Goal: Task Accomplishment & Management: Complete application form

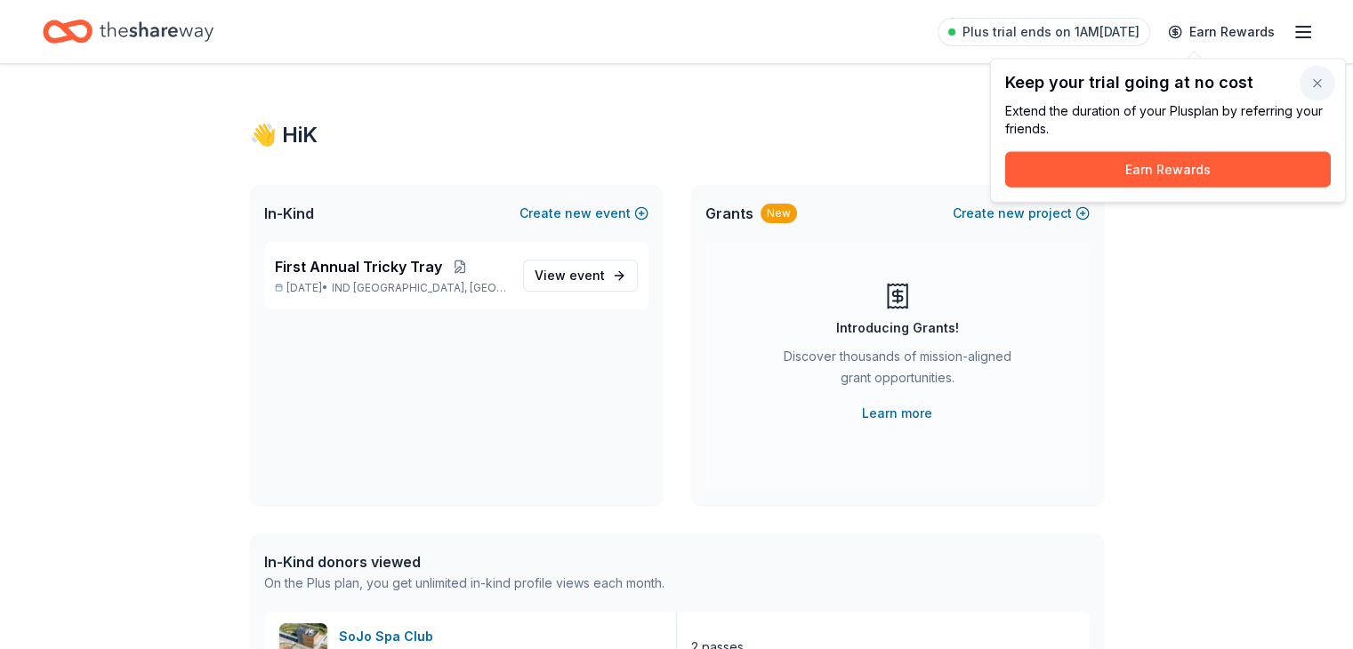
click at [1315, 76] on button "button" at bounding box center [1317, 84] width 36 height 36
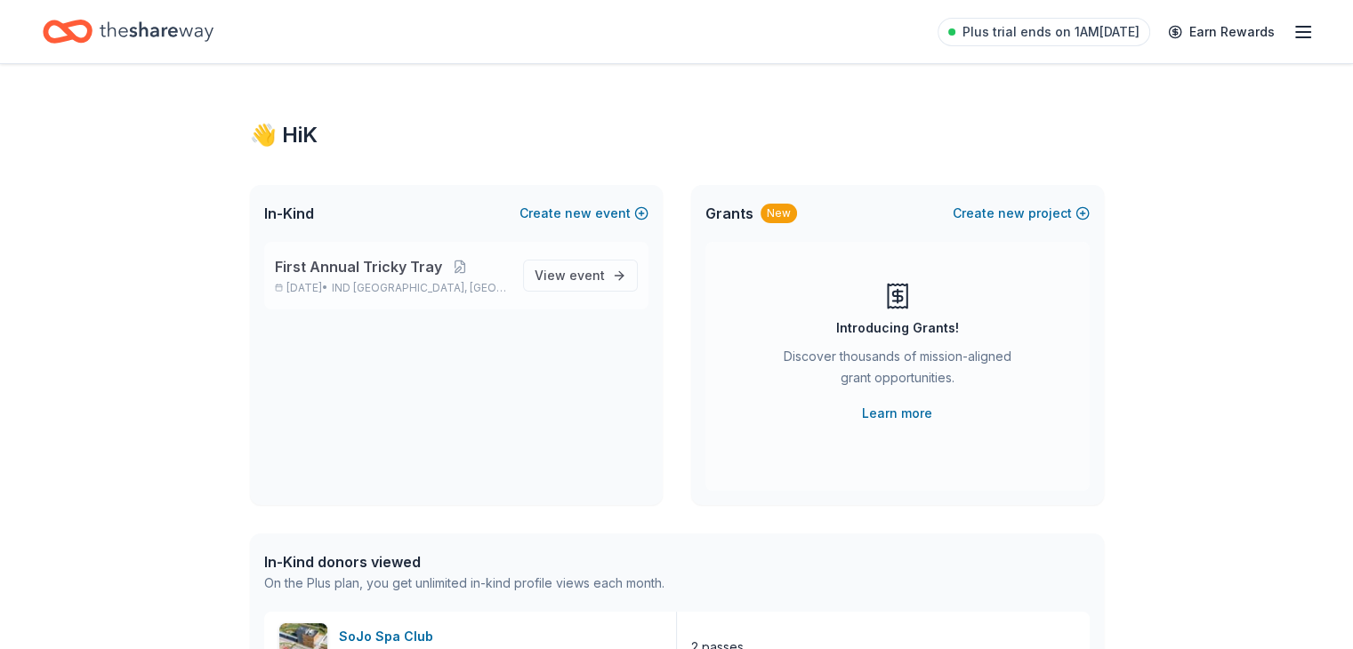
click at [402, 267] on span "First Annual Tricky Tray" at bounding box center [358, 266] width 167 height 21
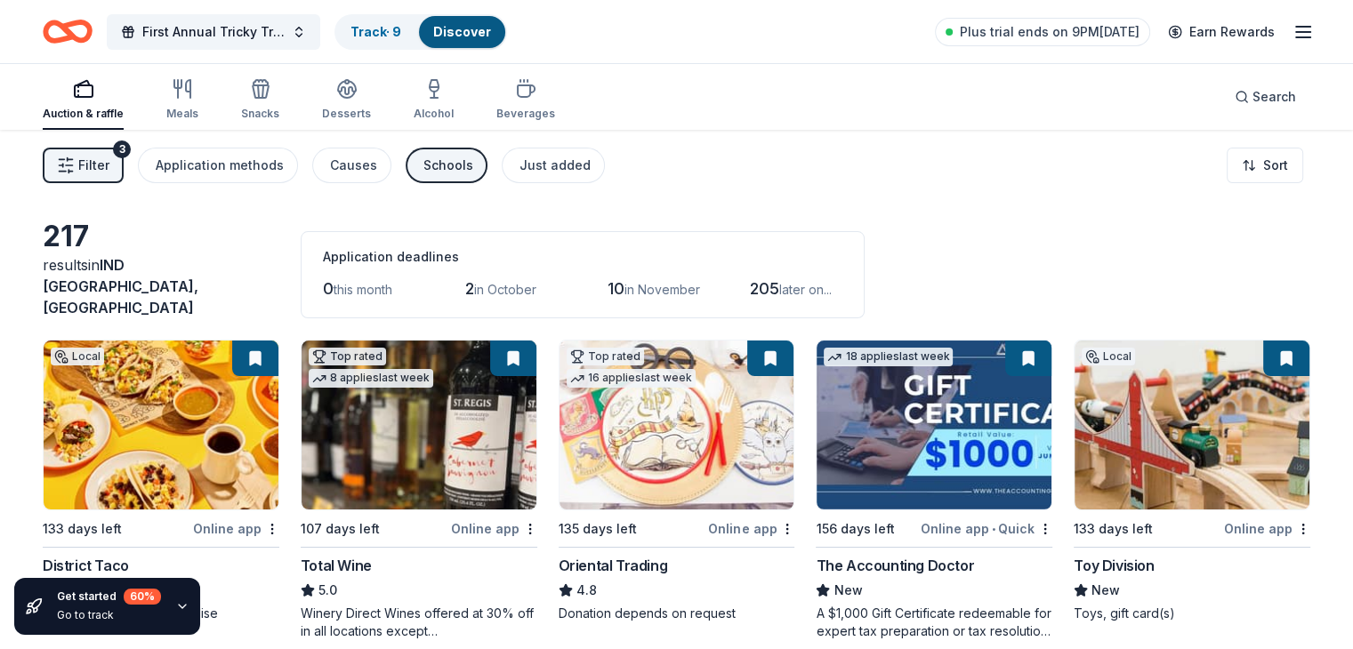
click at [109, 168] on span "Filter" at bounding box center [93, 165] width 31 height 21
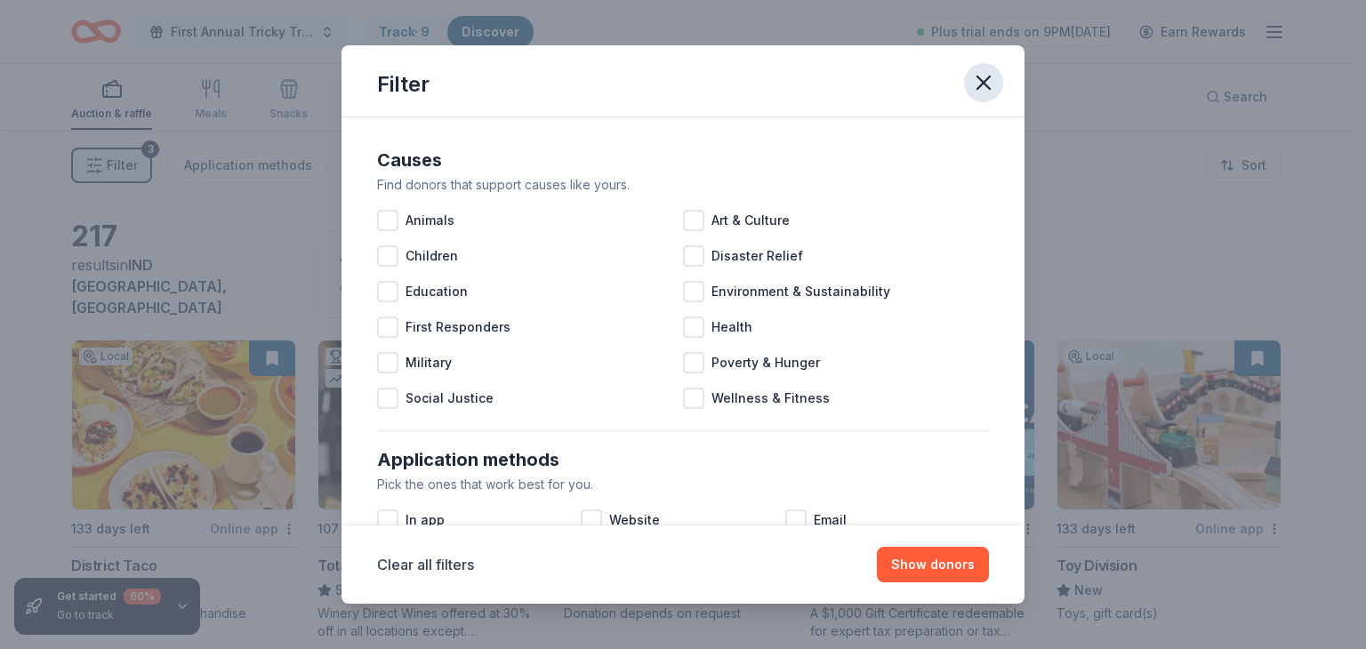
click at [992, 81] on icon "button" at bounding box center [983, 82] width 25 height 25
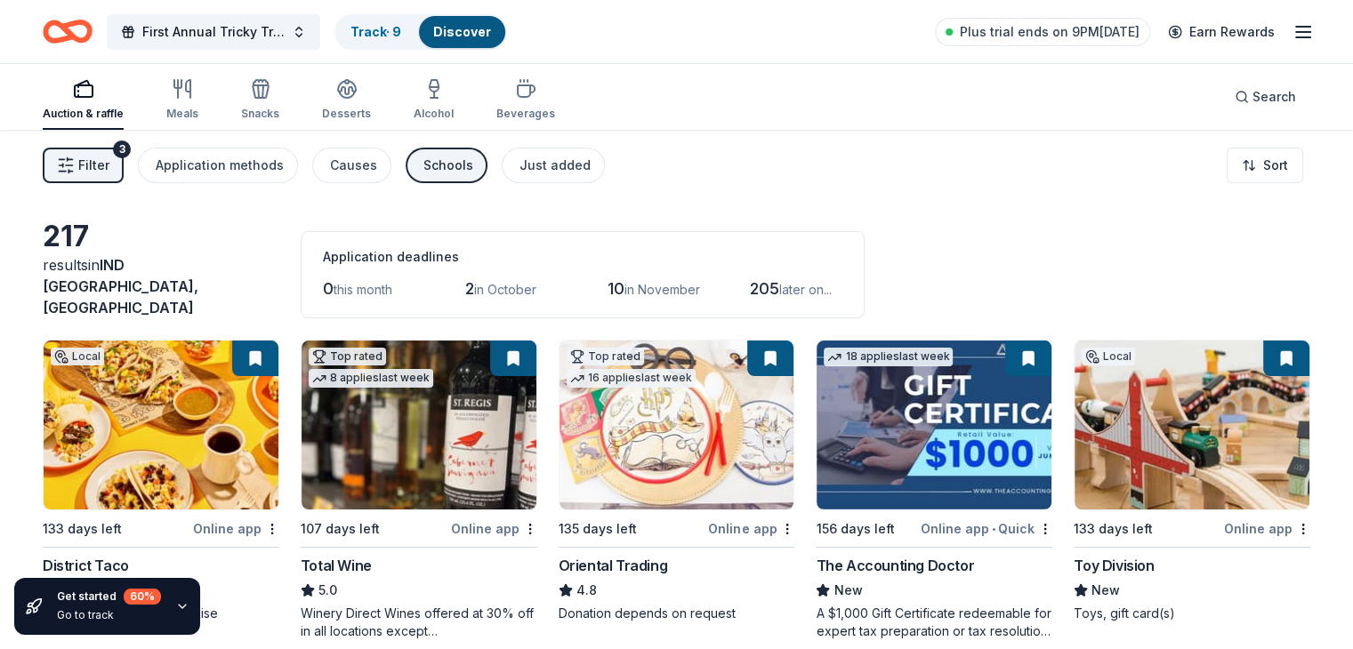
click at [1010, 341] on button at bounding box center [1028, 359] width 46 height 36
click at [1005, 349] on button at bounding box center [1028, 359] width 46 height 36
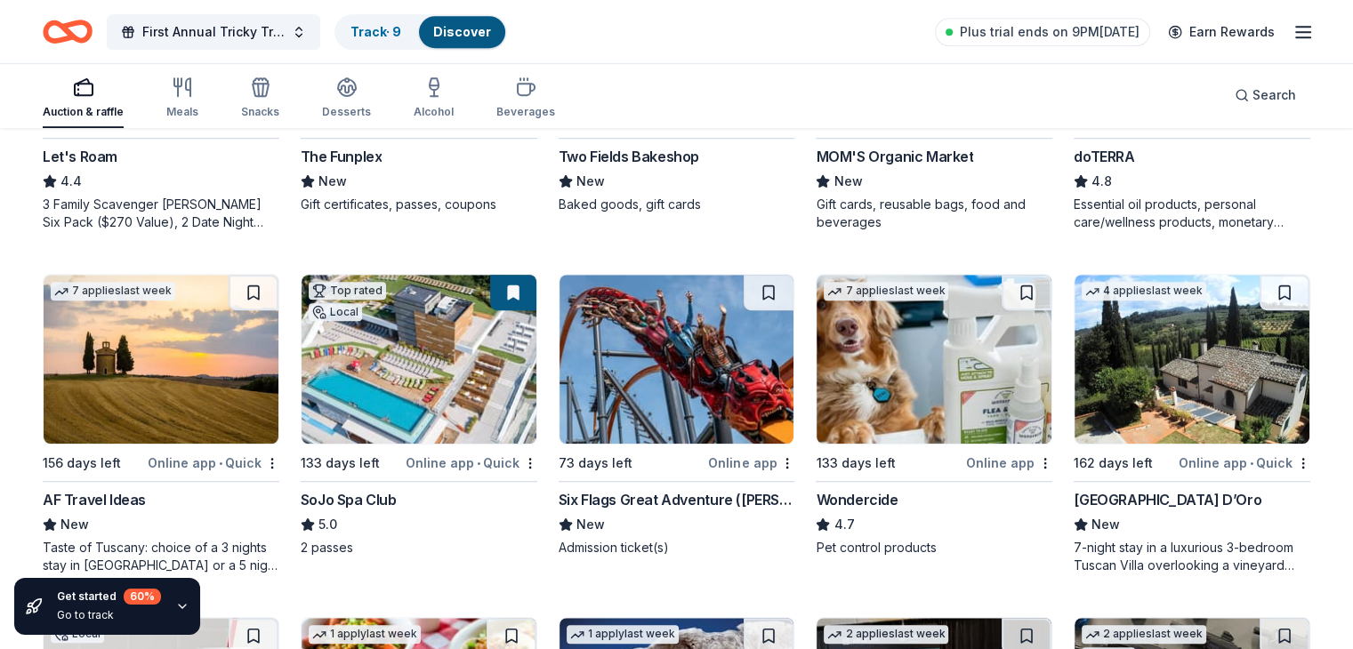
scroll to position [1098, 0]
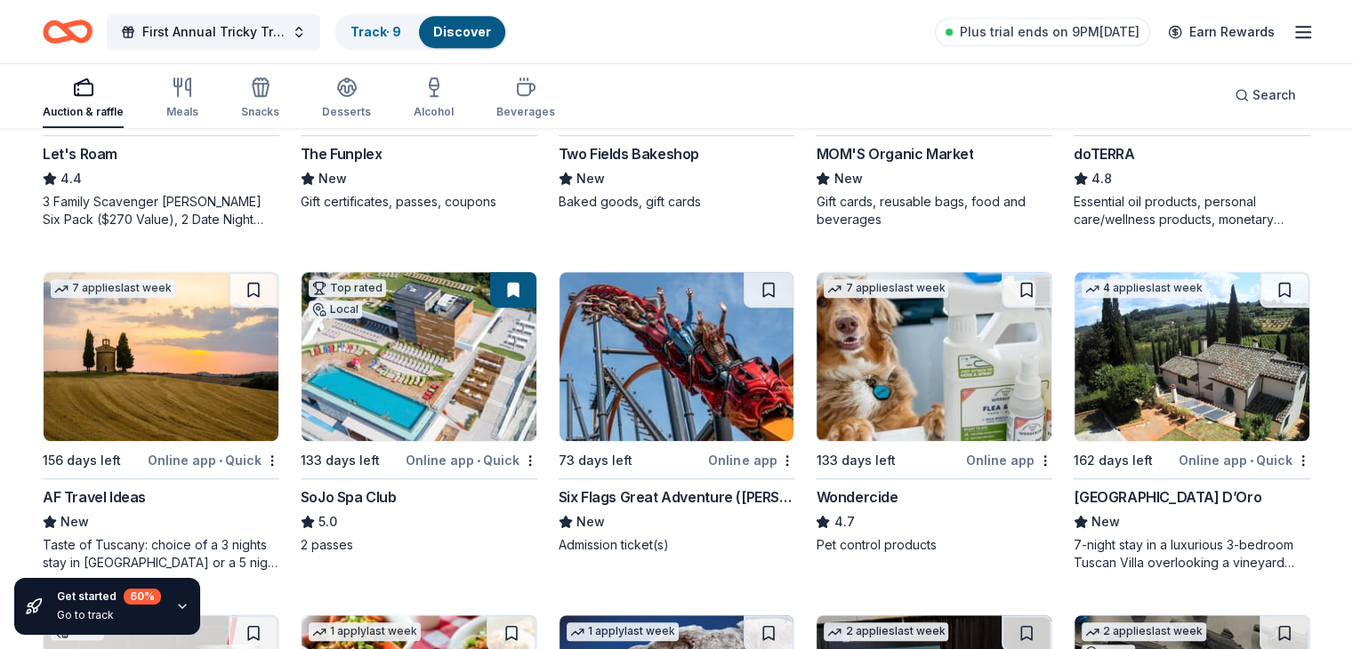
click at [146, 486] on div "AF Travel Ideas" at bounding box center [94, 496] width 103 height 21
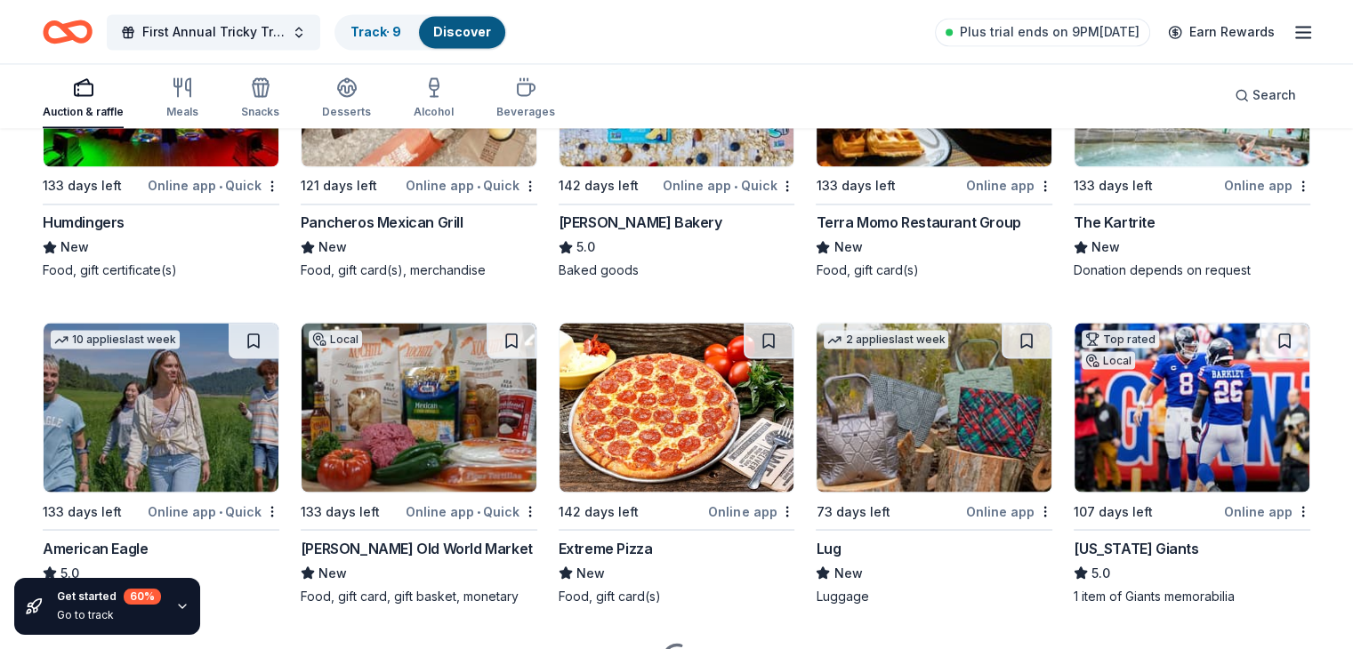
scroll to position [3172, 0]
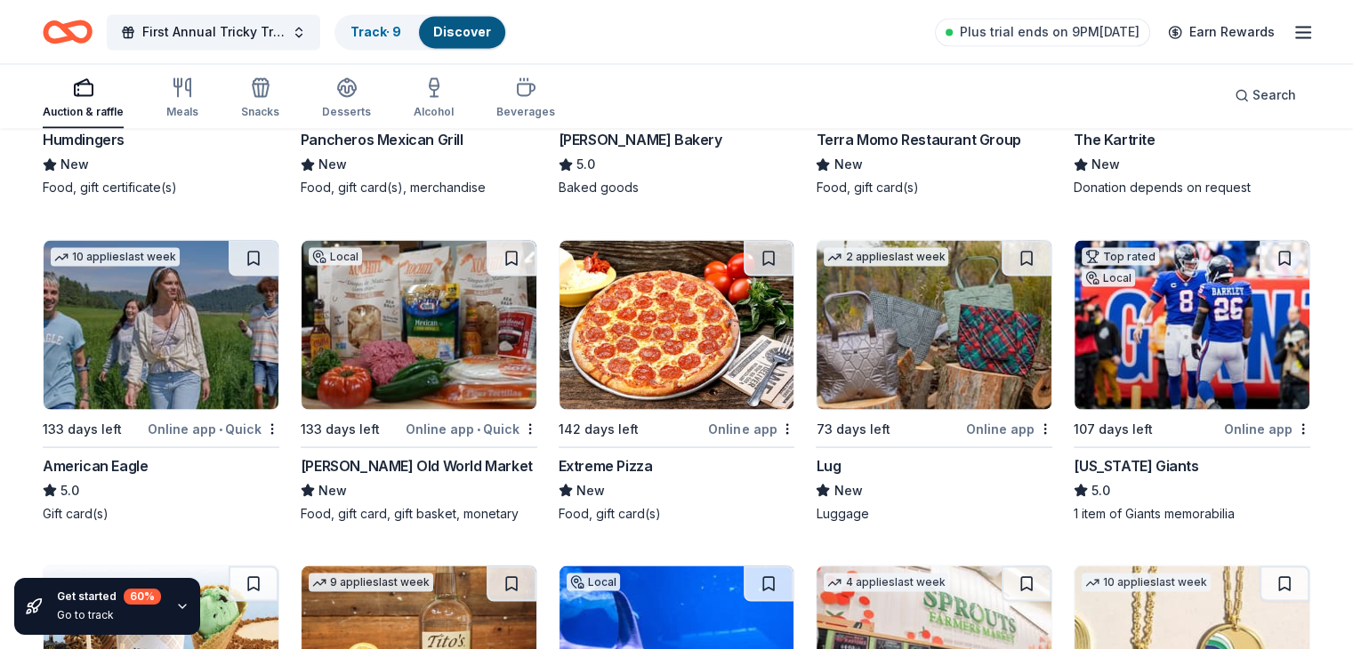
click at [1099, 421] on div "107 days left" at bounding box center [1112, 428] width 79 height 21
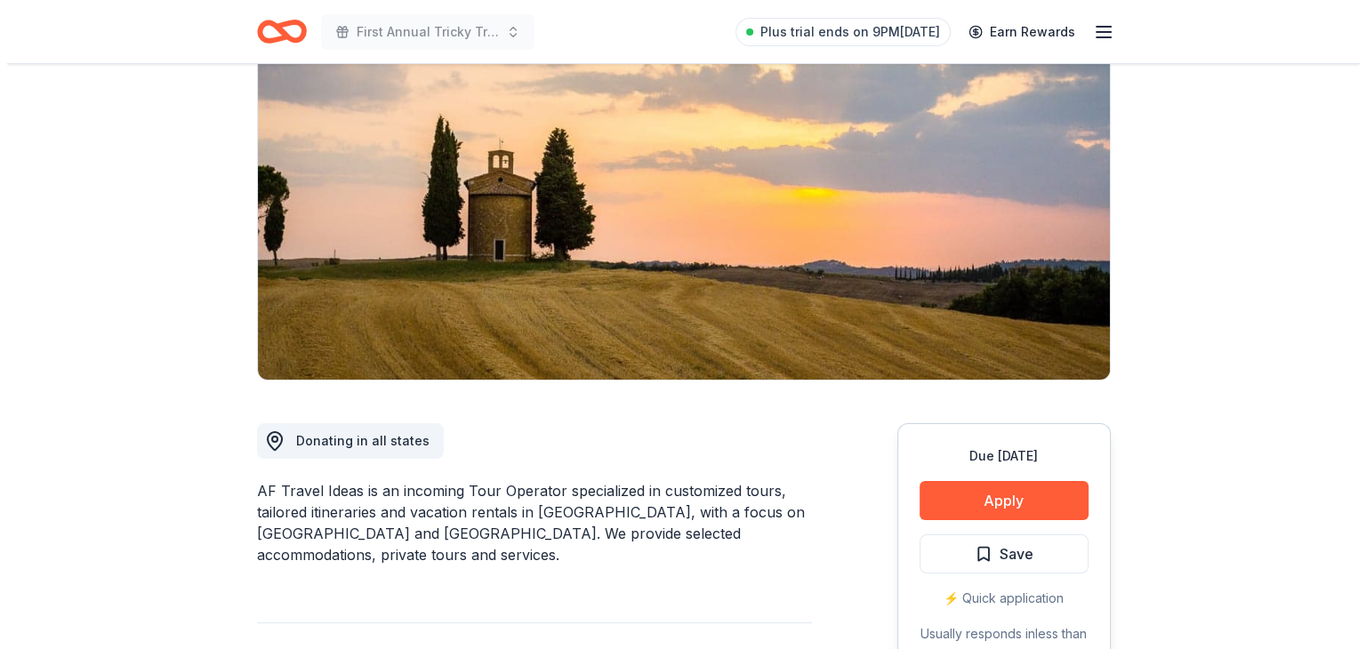
scroll to position [338, 0]
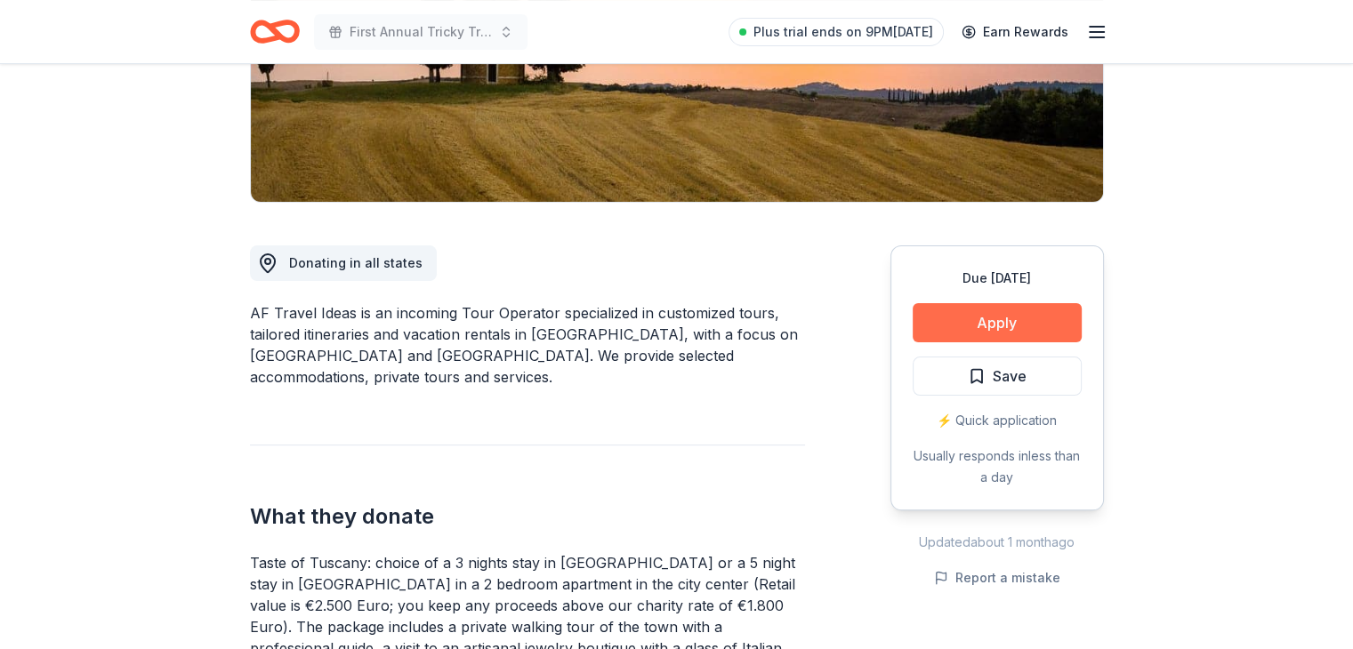
click at [1004, 317] on button "Apply" at bounding box center [996, 322] width 169 height 39
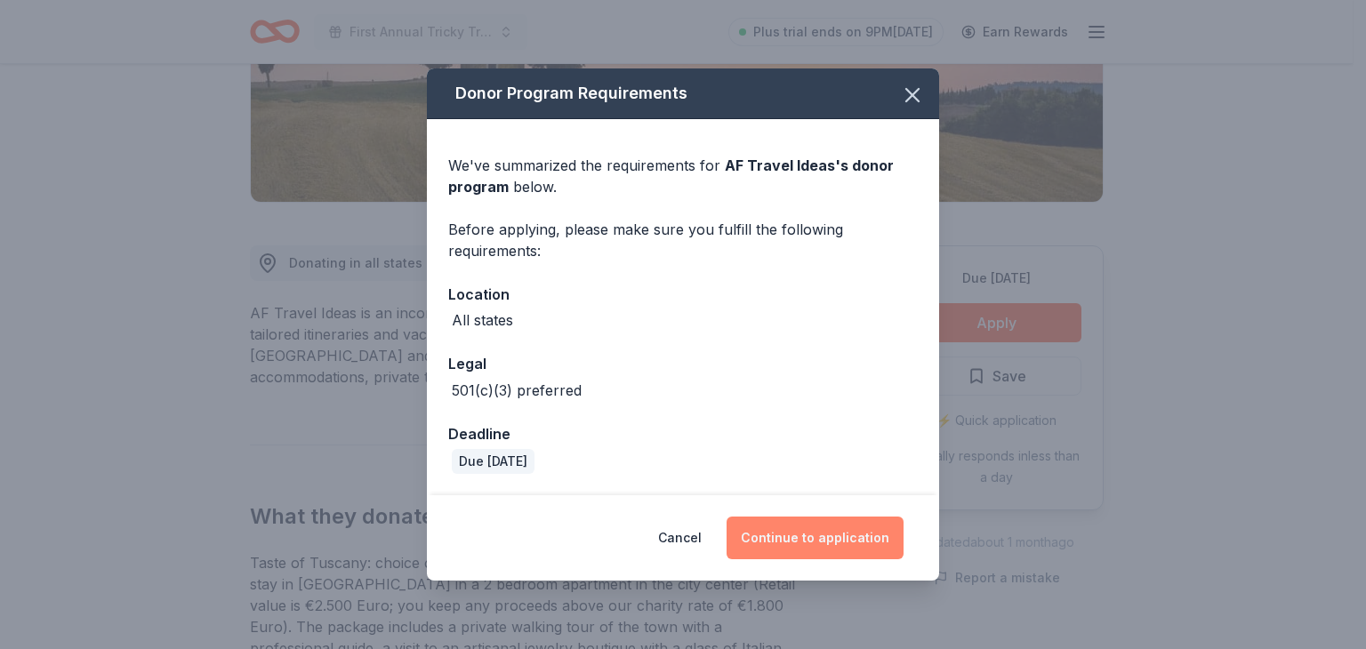
click at [823, 555] on button "Continue to application" at bounding box center [815, 538] width 177 height 43
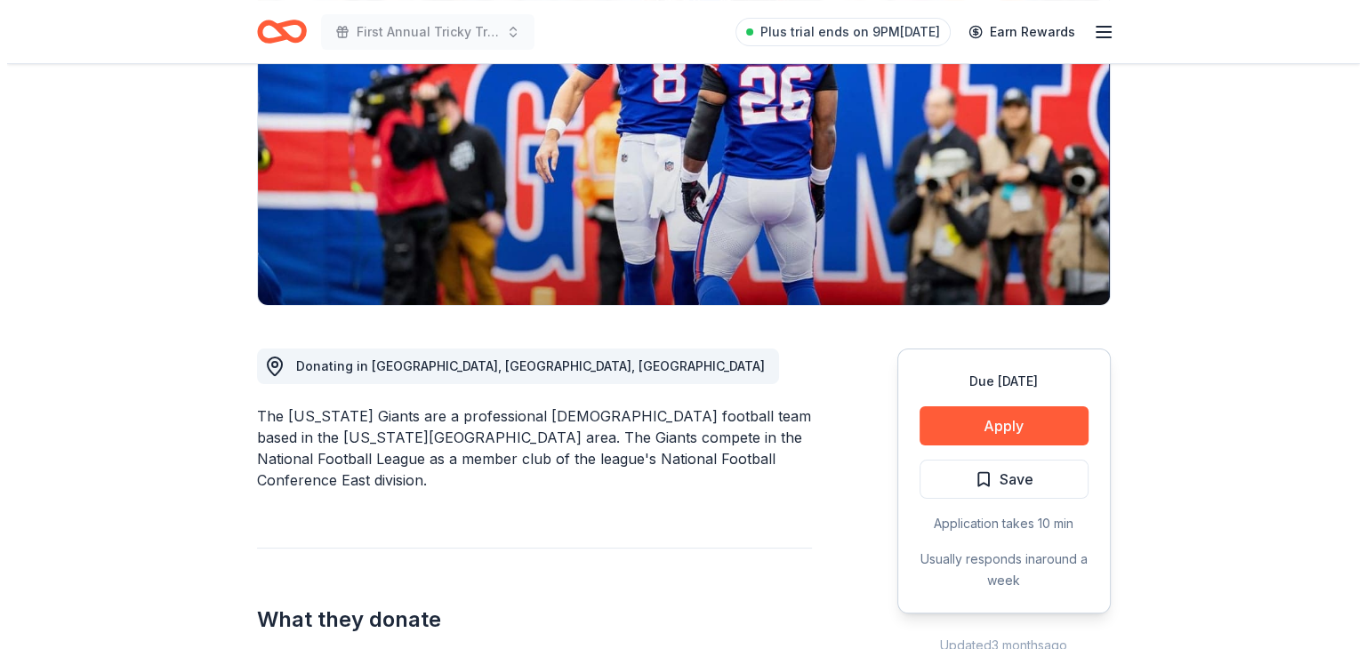
scroll to position [274, 0]
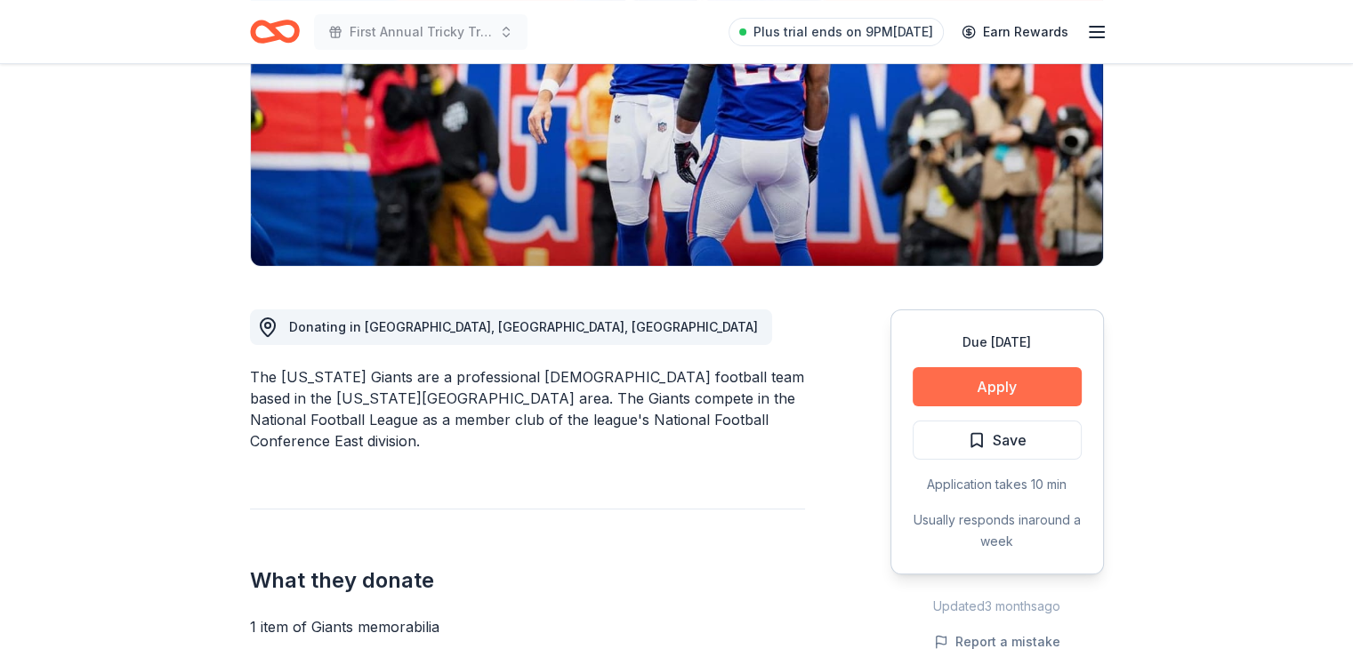
click at [1023, 388] on button "Apply" at bounding box center [996, 386] width 169 height 39
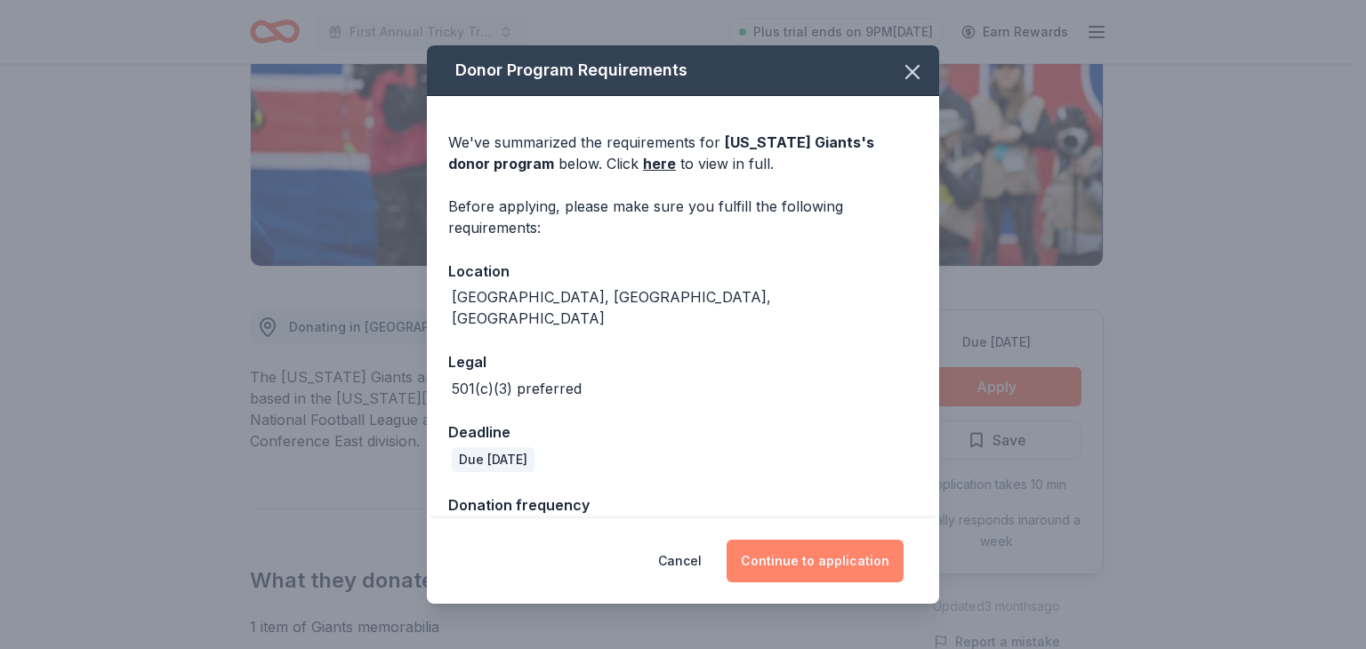
click at [836, 552] on button "Continue to application" at bounding box center [815, 561] width 177 height 43
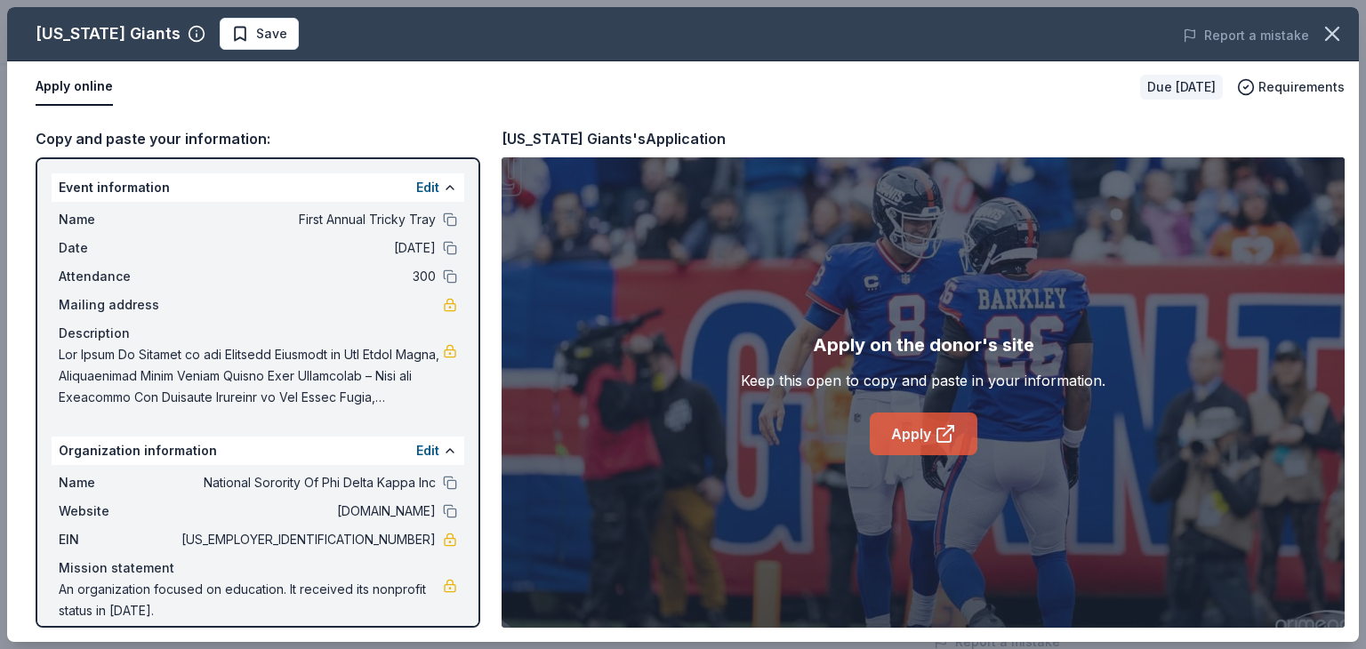
click at [914, 427] on link "Apply" at bounding box center [924, 434] width 108 height 43
